Goal: Task Accomplishment & Management: Manage account settings

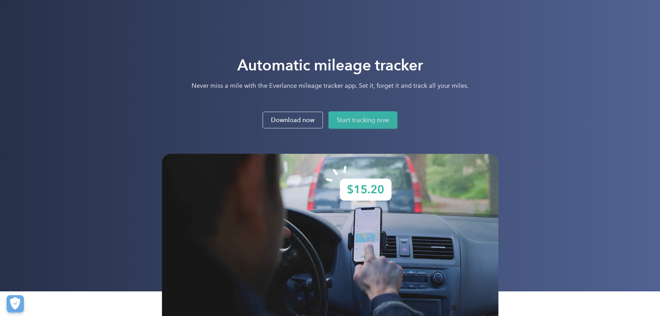
click at [349, 112] on link "Start tracking now" at bounding box center [363, 119] width 69 height 17
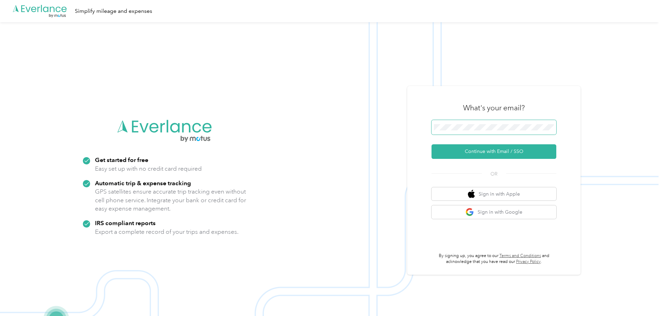
click at [334, 131] on div ".cls-1 { fill: #00adee; } .cls-2 { fill: #fff; } .cls-3 { fill: #707372; } .cls…" at bounding box center [329, 180] width 659 height 316
click at [432, 144] on button "Continue with Email / SSO" at bounding box center [494, 151] width 125 height 15
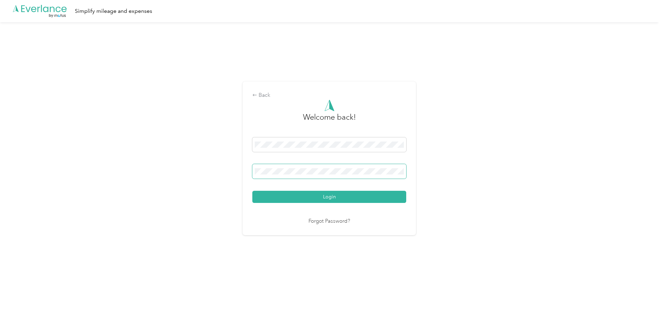
click at [252, 191] on button "Login" at bounding box center [329, 197] width 154 height 12
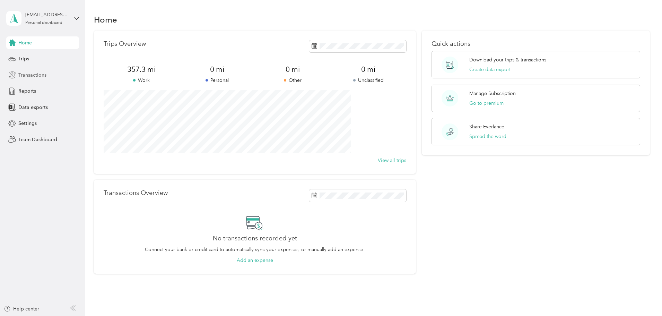
click at [26, 76] on span "Transactions" at bounding box center [32, 74] width 28 height 7
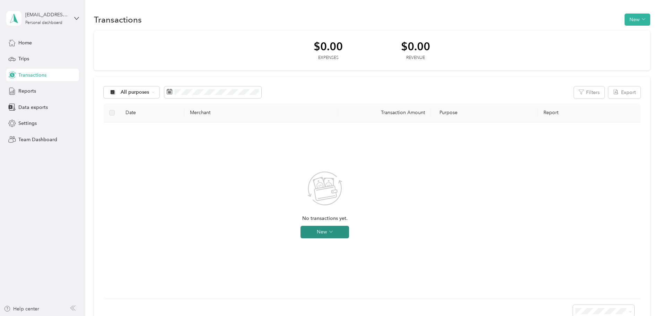
click at [349, 234] on button "New" at bounding box center [325, 232] width 49 height 12
click at [378, 247] on span "Expense" at bounding box center [381, 245] width 19 height 7
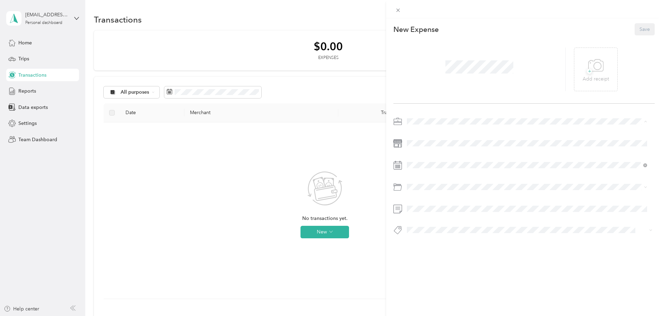
click at [429, 137] on li "Work" at bounding box center [527, 134] width 245 height 12
click at [401, 6] on span at bounding box center [399, 10] width 10 height 10
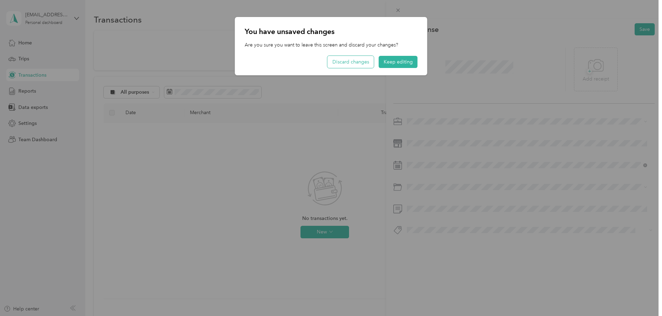
click at [365, 65] on button "Discard changes" at bounding box center [351, 62] width 46 height 12
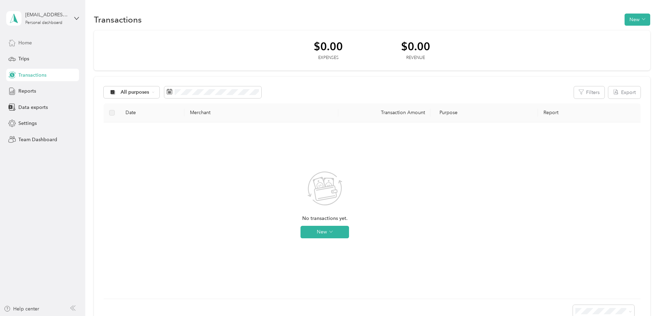
click at [38, 41] on div "Home" at bounding box center [42, 42] width 73 height 12
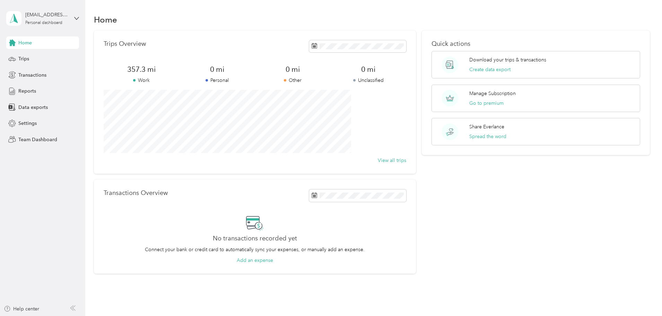
click at [470, 176] on div "Quick actions Download your trips & transactions Create data export Manage Subs…" at bounding box center [536, 152] width 228 height 243
click at [29, 121] on span "Settings" at bounding box center [27, 123] width 18 height 7
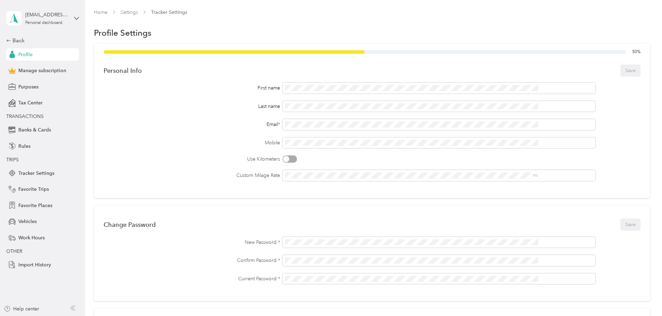
click at [319, 96] on div "First name Last name Email * Mobile Use Kilometers Custom Milage Rate mi" at bounding box center [372, 132] width 537 height 98
click at [30, 85] on span "Purposes" at bounding box center [28, 86] width 20 height 7
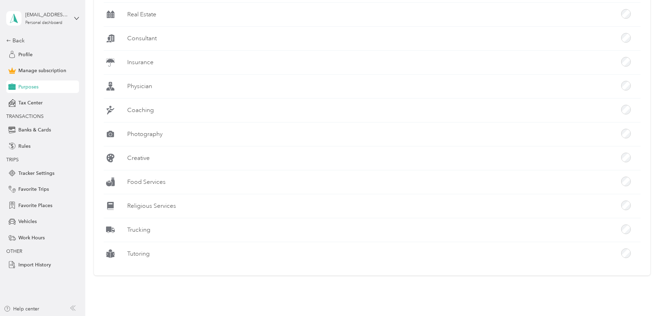
scroll to position [230, 0]
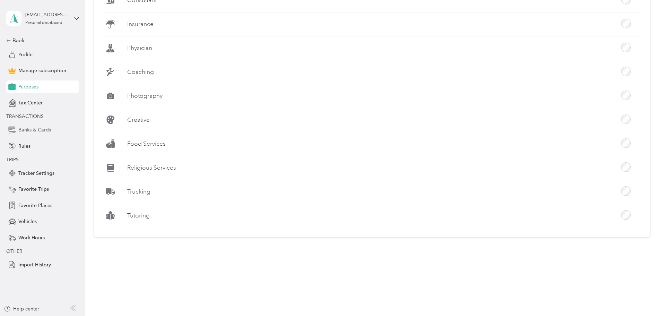
click at [47, 131] on span "Banks & Cards" at bounding box center [34, 129] width 33 height 7
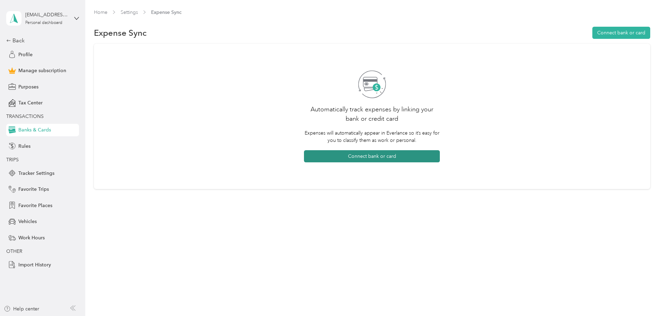
click at [390, 158] on button "Connect bank or card" at bounding box center [372, 156] width 136 height 12
click at [46, 146] on div "Rules" at bounding box center [42, 146] width 73 height 12
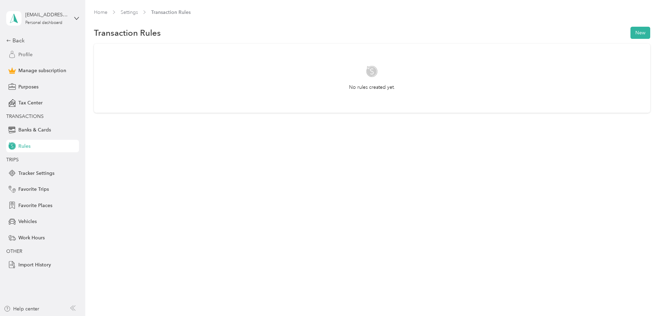
click at [29, 49] on div "Profile" at bounding box center [42, 54] width 73 height 12
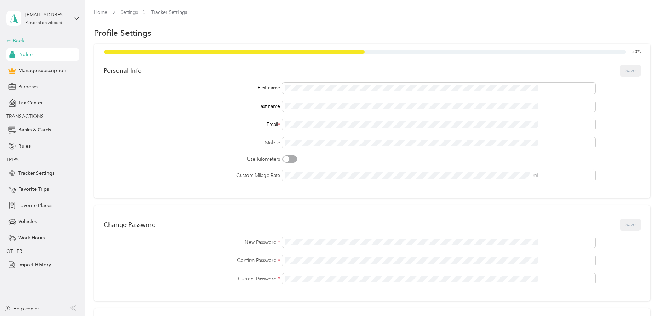
click at [18, 41] on div "Back" at bounding box center [40, 40] width 69 height 8
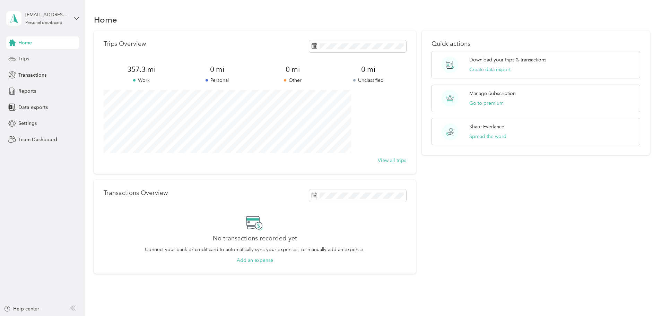
click at [26, 59] on span "Trips" at bounding box center [23, 58] width 11 height 7
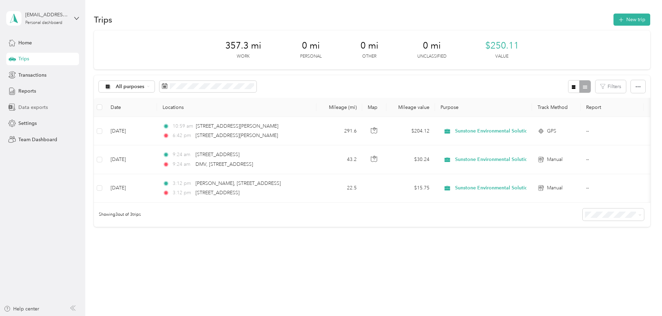
click at [43, 110] on span "Data exports" at bounding box center [32, 107] width 29 height 7
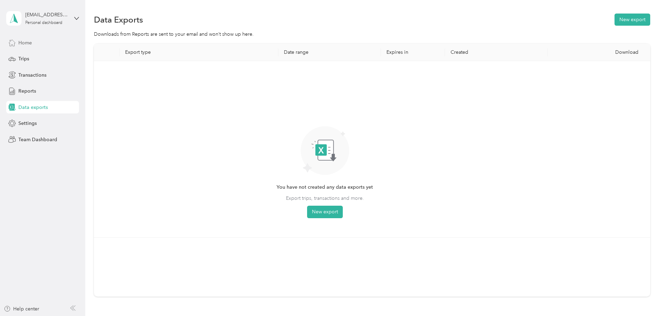
click at [13, 45] on icon at bounding box center [12, 43] width 6 height 6
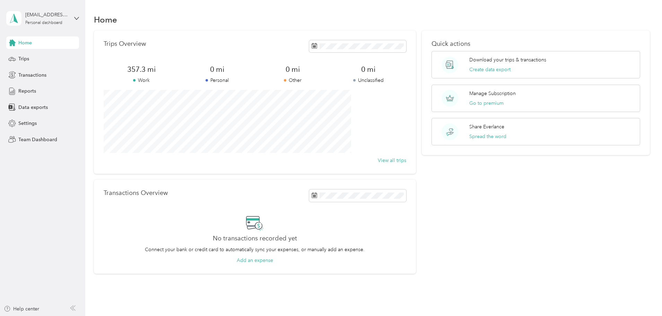
drag, startPoint x: 40, startPoint y: 62, endPoint x: 21, endPoint y: 67, distance: 19.9
click at [40, 62] on div "Trips" at bounding box center [42, 59] width 73 height 12
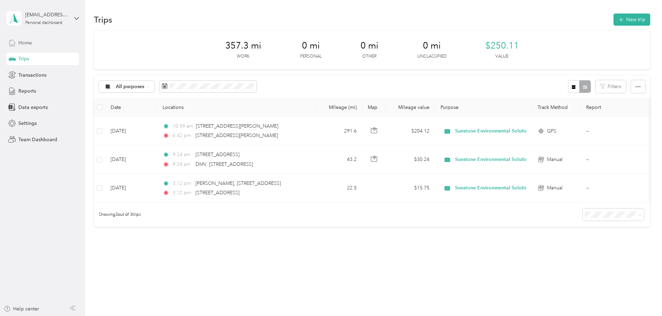
click at [403, 269] on div "Trips New trip 357.3 mi Work 0 mi Personal 0 mi Other 0 mi Unclassified $250.11…" at bounding box center [371, 144] width 573 height 288
click at [48, 12] on div "[EMAIL_ADDRESS][DOMAIN_NAME]" at bounding box center [46, 14] width 43 height 7
click at [92, 132] on div "Trips New trip 357.3 mi Work 0 mi Personal 0 mi Other 0 mi Unclassified $250.11…" at bounding box center [371, 144] width 573 height 288
